Goal: Information Seeking & Learning: Find specific fact

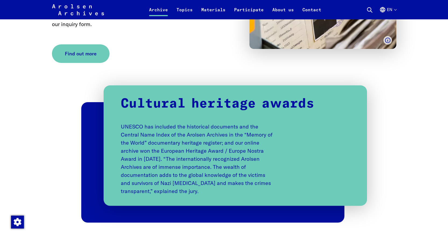
scroll to position [1210, 0]
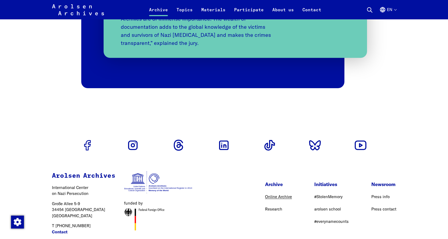
click at [283, 199] on link "Online Archive" at bounding box center [278, 196] width 27 height 5
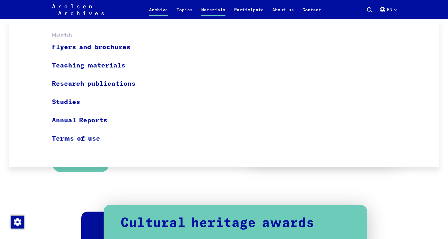
scroll to position [914, 0]
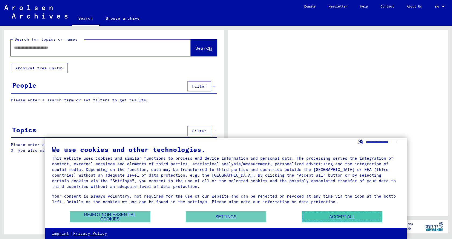
click at [322, 216] on button "Accept all" at bounding box center [341, 216] width 81 height 11
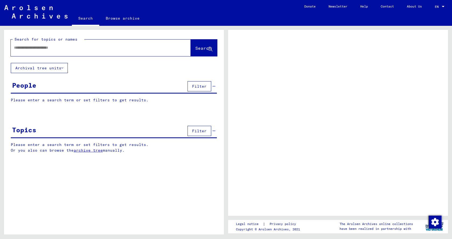
click at [33, 47] on input "text" at bounding box center [96, 48] width 164 height 6
type input "**"
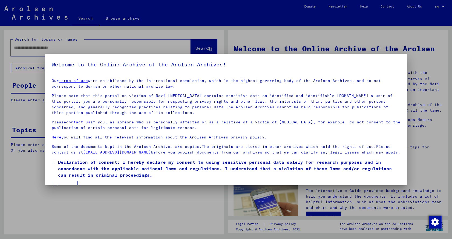
click at [53, 164] on span at bounding box center [54, 162] width 4 height 4
click at [56, 44] on div at bounding box center [226, 119] width 452 height 239
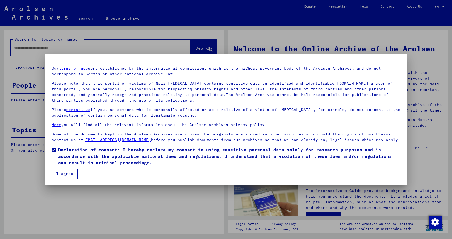
click at [51, 170] on mat-dialog-content "Our terms of use were established by the international commission, which is the…" at bounding box center [225, 120] width 361 height 117
click at [79, 180] on mat-dialog-container "Welcome to the Online Archive of the Arolsen Archives! Our terms of use were es…" at bounding box center [225, 119] width 361 height 131
click at [60, 175] on button "I agree" at bounding box center [65, 174] width 26 height 10
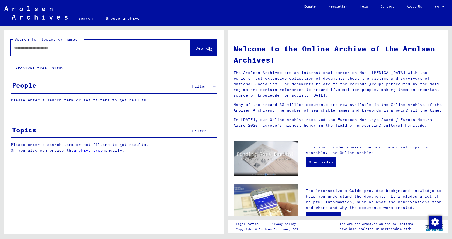
click at [43, 50] on input "text" at bounding box center [94, 48] width 161 height 6
type input "******"
click at [202, 54] on button "Search" at bounding box center [204, 48] width 26 height 17
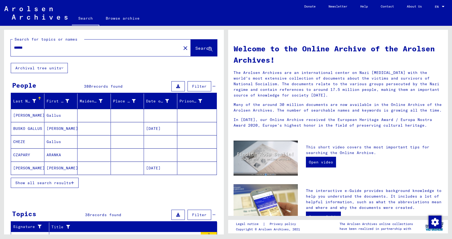
click at [53, 181] on span "Show all search results" at bounding box center [43, 182] width 56 height 5
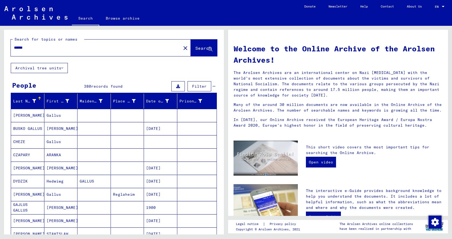
click at [45, 48] on input "******" at bounding box center [94, 48] width 161 height 6
click at [51, 101] on div "First Name" at bounding box center [58, 101] width 23 height 6
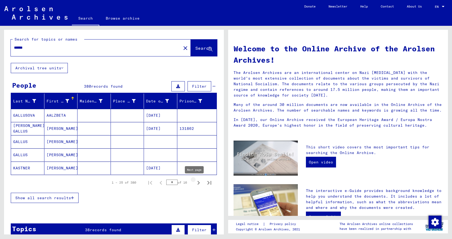
click at [195, 183] on icon "Next page" at bounding box center [199, 183] width 8 height 8
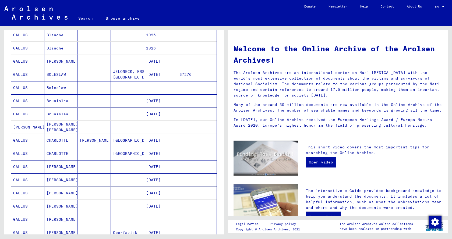
scroll to position [242, 0]
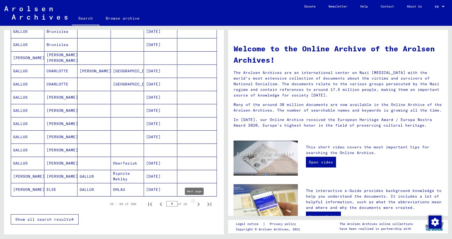
click at [195, 205] on icon "Next page" at bounding box center [199, 205] width 8 height 8
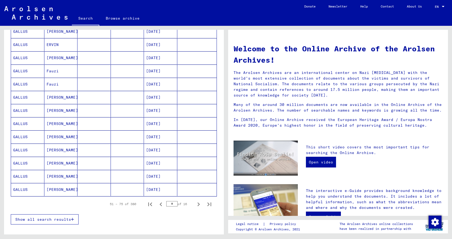
click at [195, 205] on icon "Next page" at bounding box center [199, 205] width 8 height 8
type input "*"
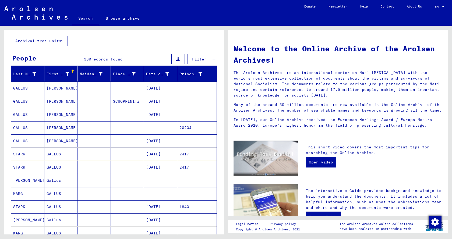
scroll to position [27, 0]
click at [26, 140] on mat-cell "GALLUS" at bounding box center [27, 141] width 33 height 13
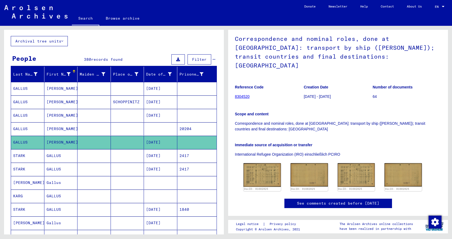
scroll to position [81, 0]
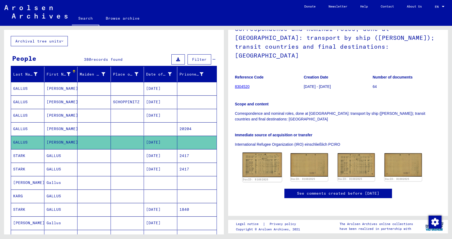
click at [261, 153] on img at bounding box center [262, 165] width 39 height 25
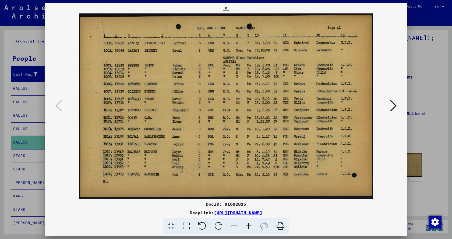
click at [224, 8] on icon at bounding box center [226, 8] width 6 height 6
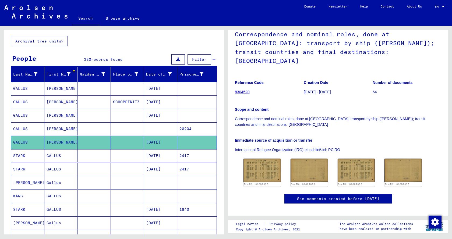
scroll to position [0, 0]
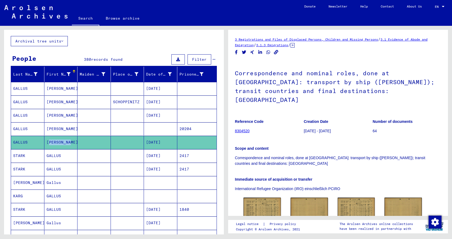
drag, startPoint x: 71, startPoint y: 142, endPoint x: 47, endPoint y: 144, distance: 24.3
click at [47, 144] on mat-cell "[PERSON_NAME]" at bounding box center [60, 142] width 33 height 13
copy mat-cell "[PERSON_NAME]"
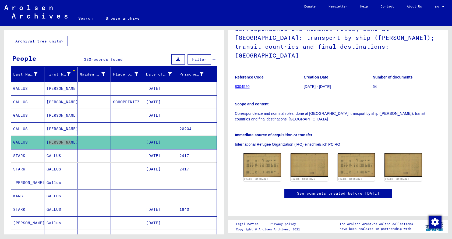
scroll to position [206, 0]
click at [56, 141] on mat-cell "[PERSON_NAME]" at bounding box center [60, 142] width 33 height 13
click at [18, 141] on mat-cell "GALLUS" at bounding box center [27, 142] width 33 height 13
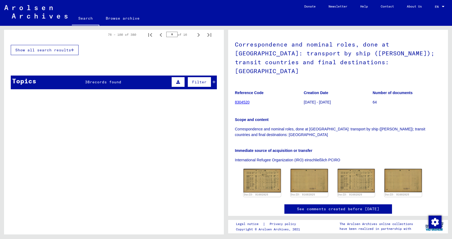
scroll to position [0, 0]
